Goal: Information Seeking & Learning: Learn about a topic

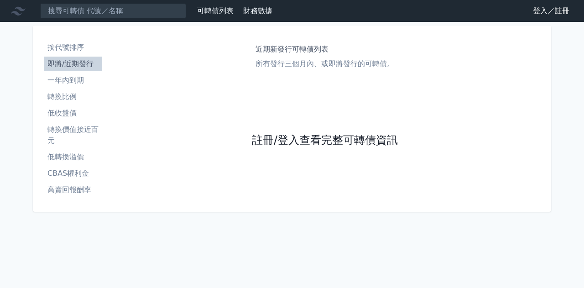
click at [332, 144] on link "註冊/登入查看完整可轉債資訊" at bounding box center [325, 140] width 146 height 15
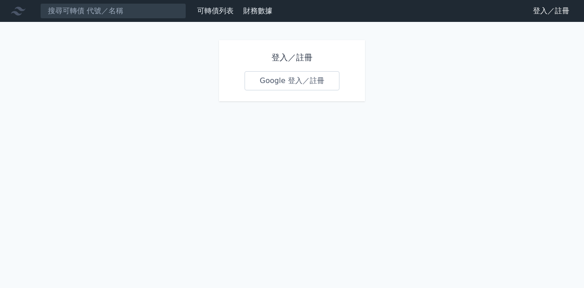
click at [292, 64] on div "登入／註冊 Google 登入／註冊" at bounding box center [292, 70] width 146 height 61
click at [302, 89] on link "Google 登入／註冊" at bounding box center [292, 80] width 95 height 19
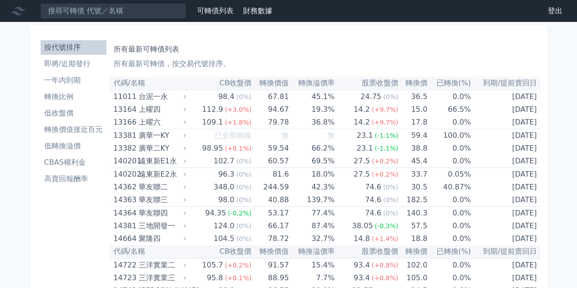
click at [89, 62] on li "即將/近期發行" at bounding box center [74, 63] width 66 height 11
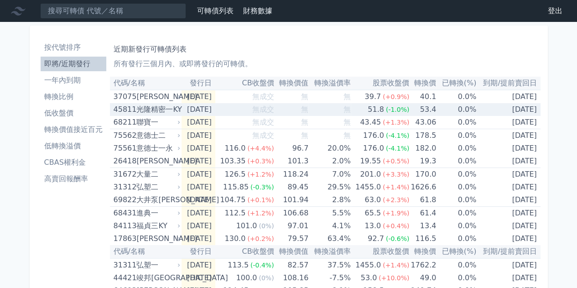
click at [150, 114] on div "光隆精密一KY" at bounding box center [157, 109] width 42 height 13
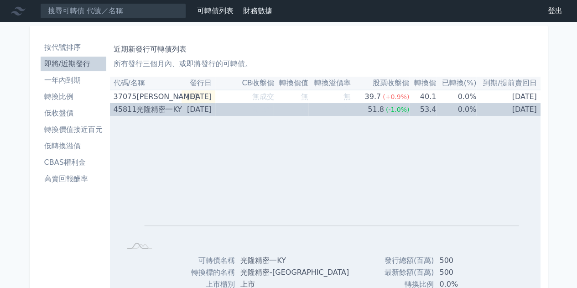
click at [116, 110] on div "45811" at bounding box center [124, 109] width 21 height 13
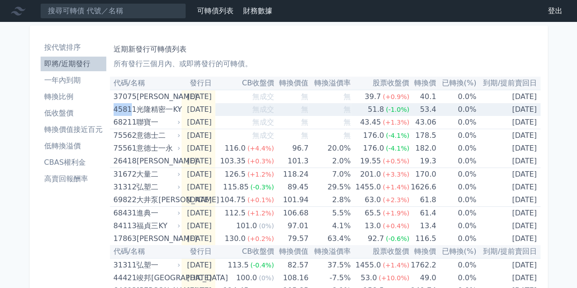
drag, startPoint x: 111, startPoint y: 111, endPoint x: 131, endPoint y: 110, distance: 19.7
click at [131, 110] on td "45811 光隆精密一KY" at bounding box center [146, 109] width 72 height 13
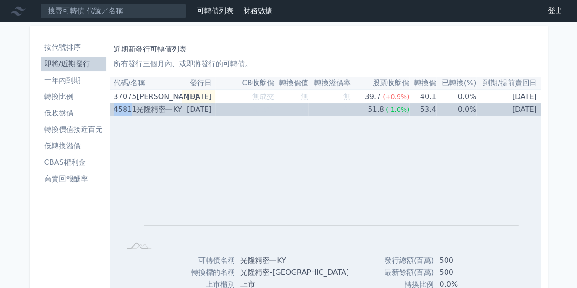
copy div "4581"
click at [154, 112] on div "光隆精密一KY" at bounding box center [157, 109] width 42 height 13
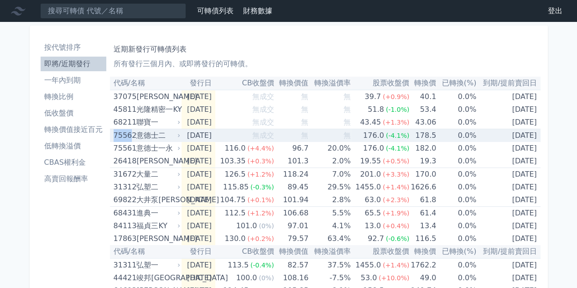
drag, startPoint x: 112, startPoint y: 137, endPoint x: 130, endPoint y: 139, distance: 17.4
click at [130, 139] on td "75562 意德士二" at bounding box center [146, 135] width 72 height 13
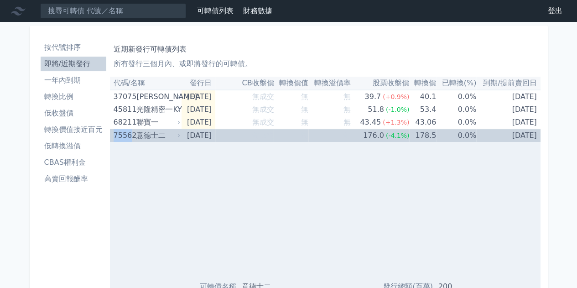
copy div "7556"
click at [238, 137] on td "無成交" at bounding box center [244, 135] width 59 height 13
